Goal: Task Accomplishment & Management: Manage account settings

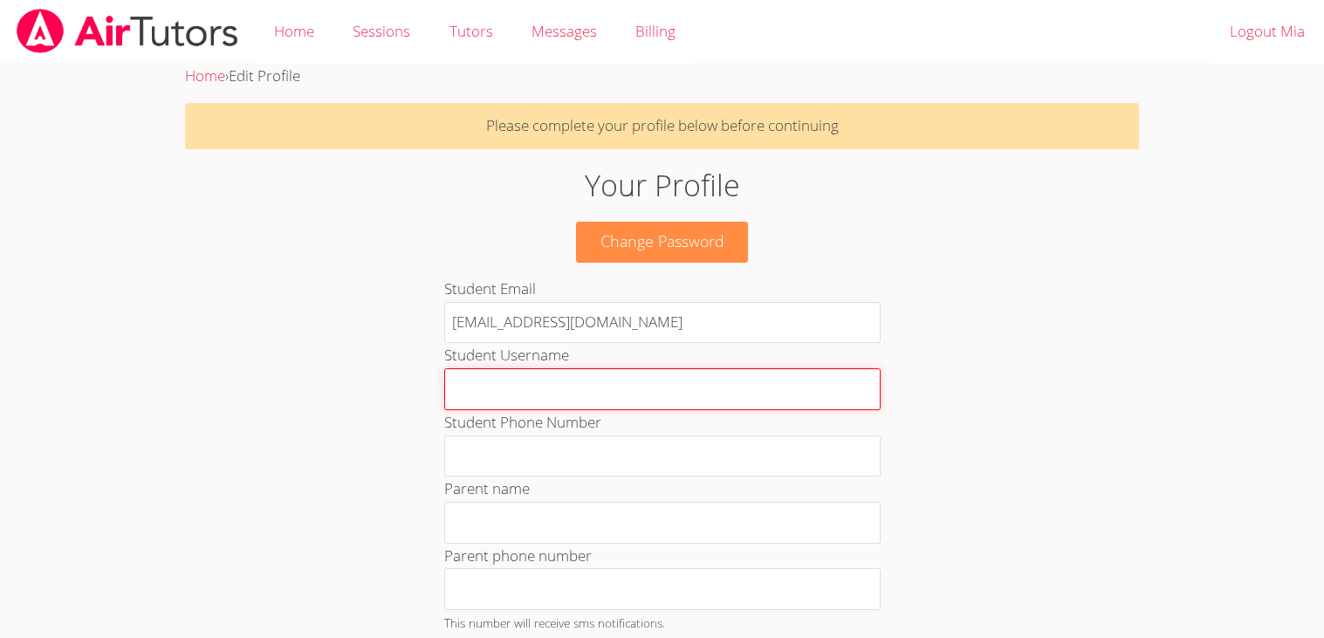
click at [676, 376] on input "Student Username" at bounding box center [662, 389] width 436 height 42
type input "Mia_Ch29"
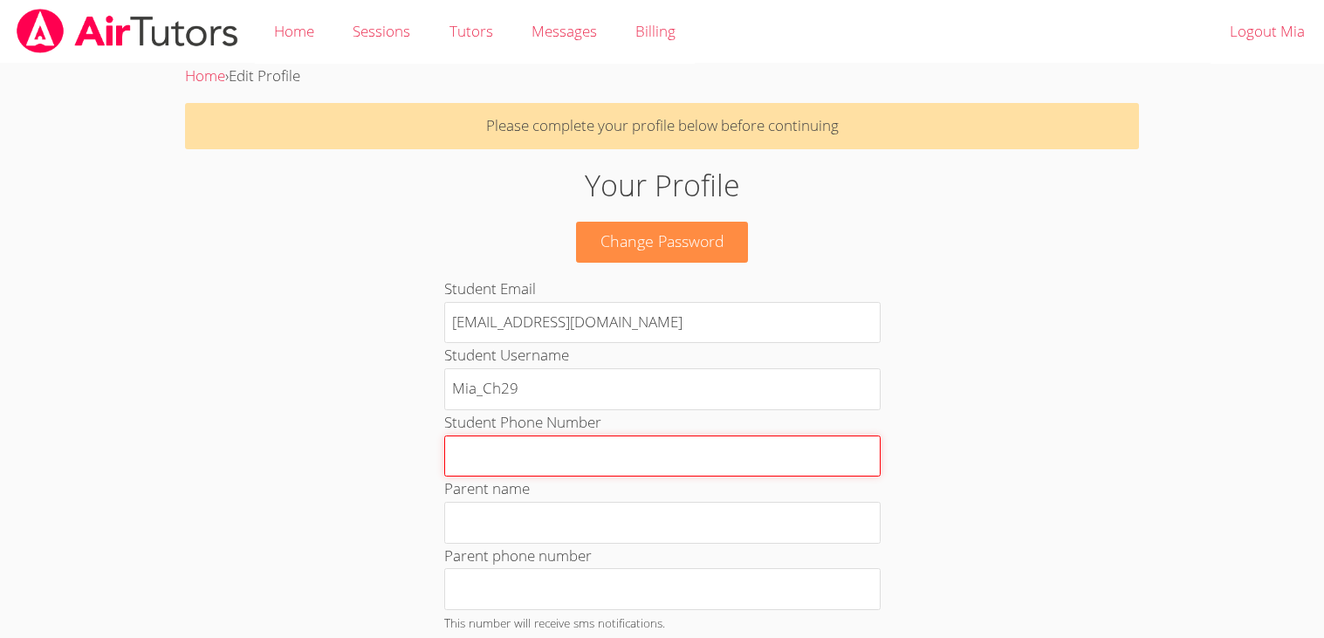
click at [704, 448] on input "Student Phone Number" at bounding box center [662, 457] width 436 height 42
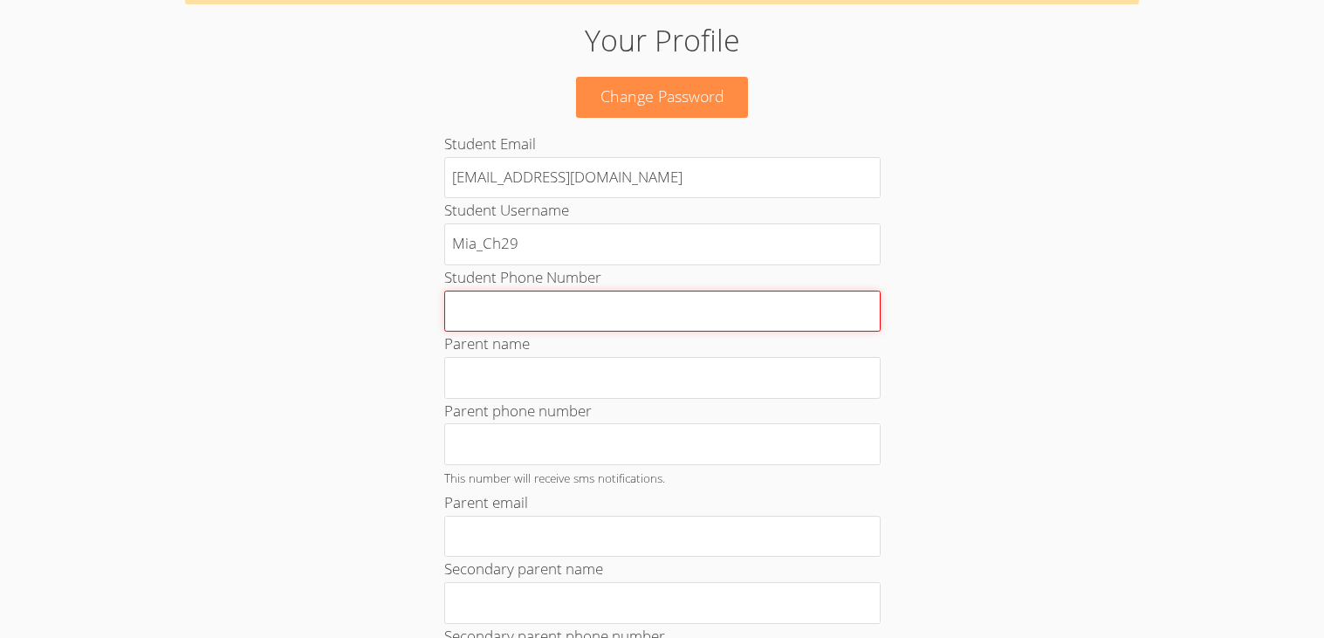
scroll to position [141, 0]
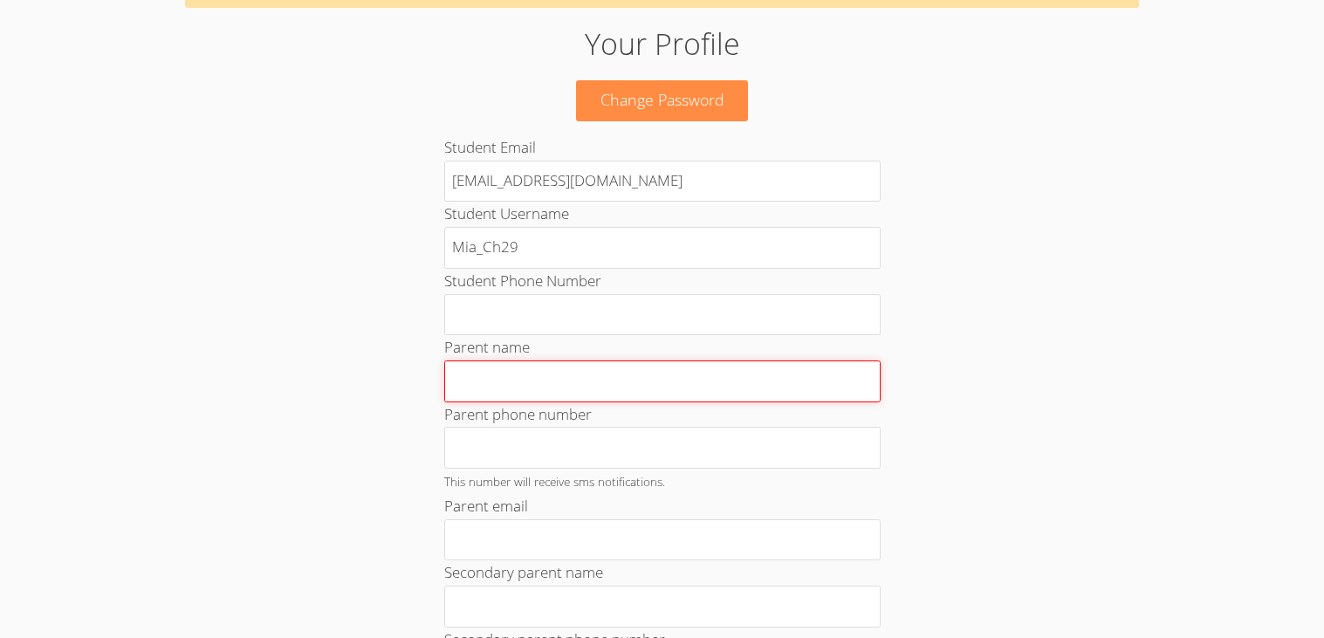
click at [688, 390] on input "Parent name" at bounding box center [662, 382] width 436 height 42
type input "z"
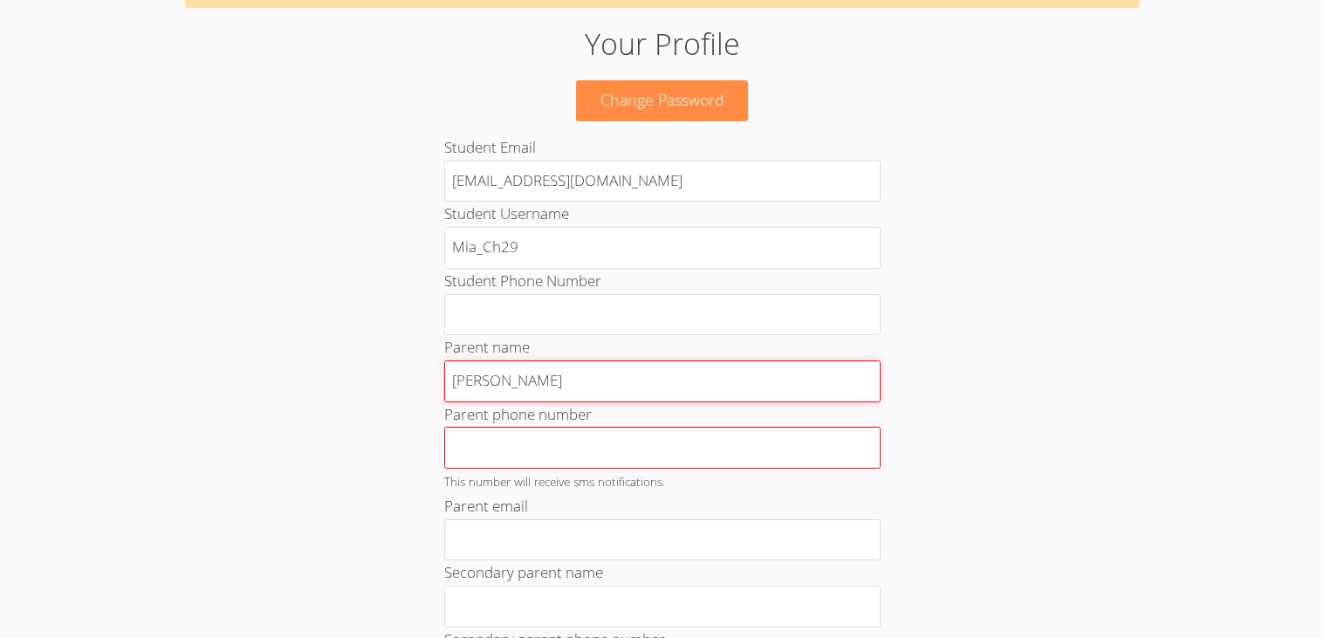
type input "[PERSON_NAME]"
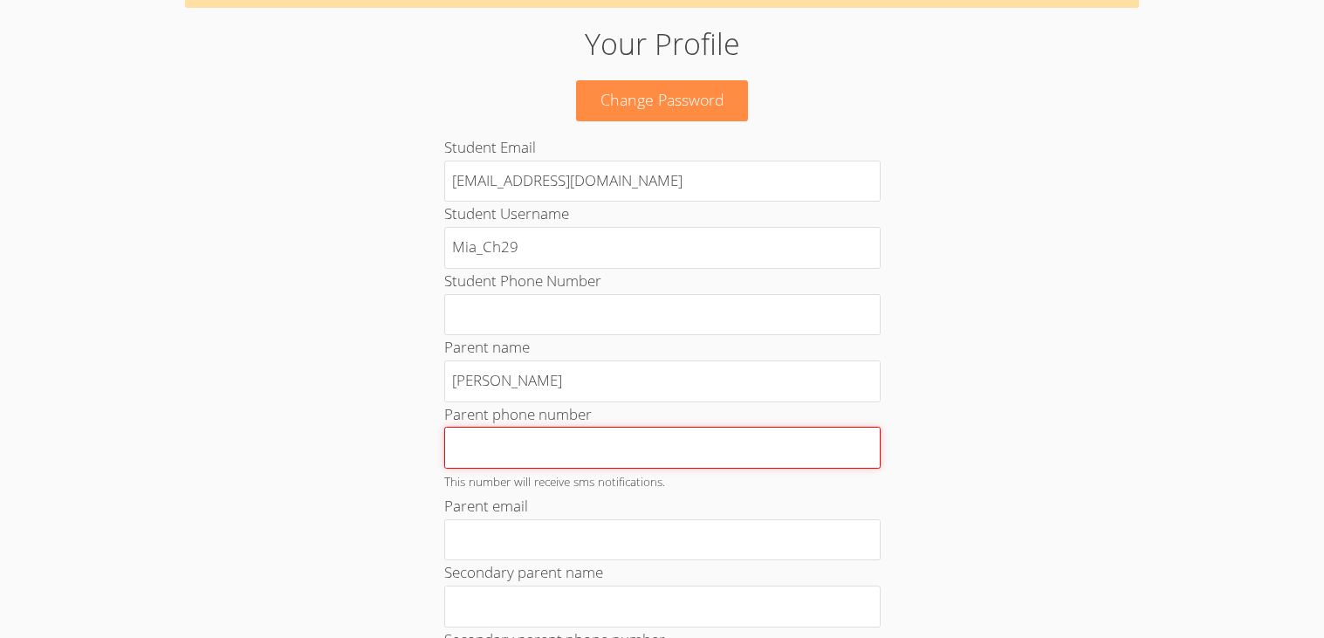
click at [633, 466] on input "Parent phone number" at bounding box center [662, 448] width 436 height 42
type input "3"
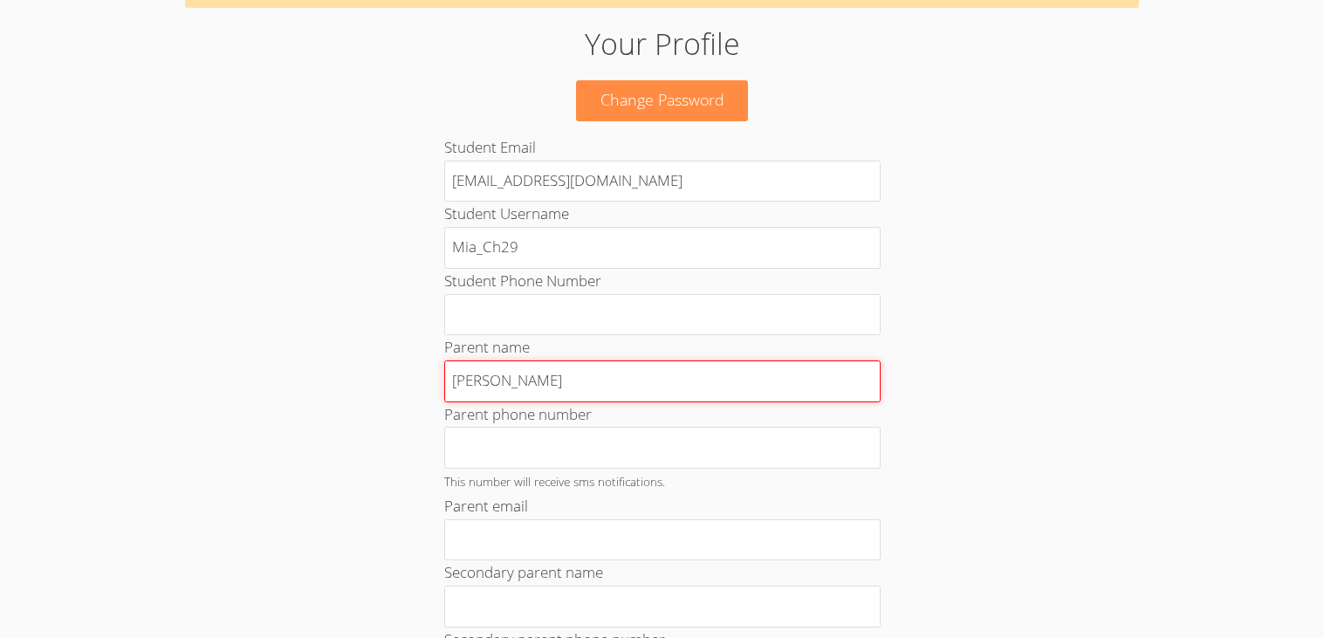
click at [538, 400] on input "[PERSON_NAME]" at bounding box center [662, 382] width 436 height 42
type input "Z"
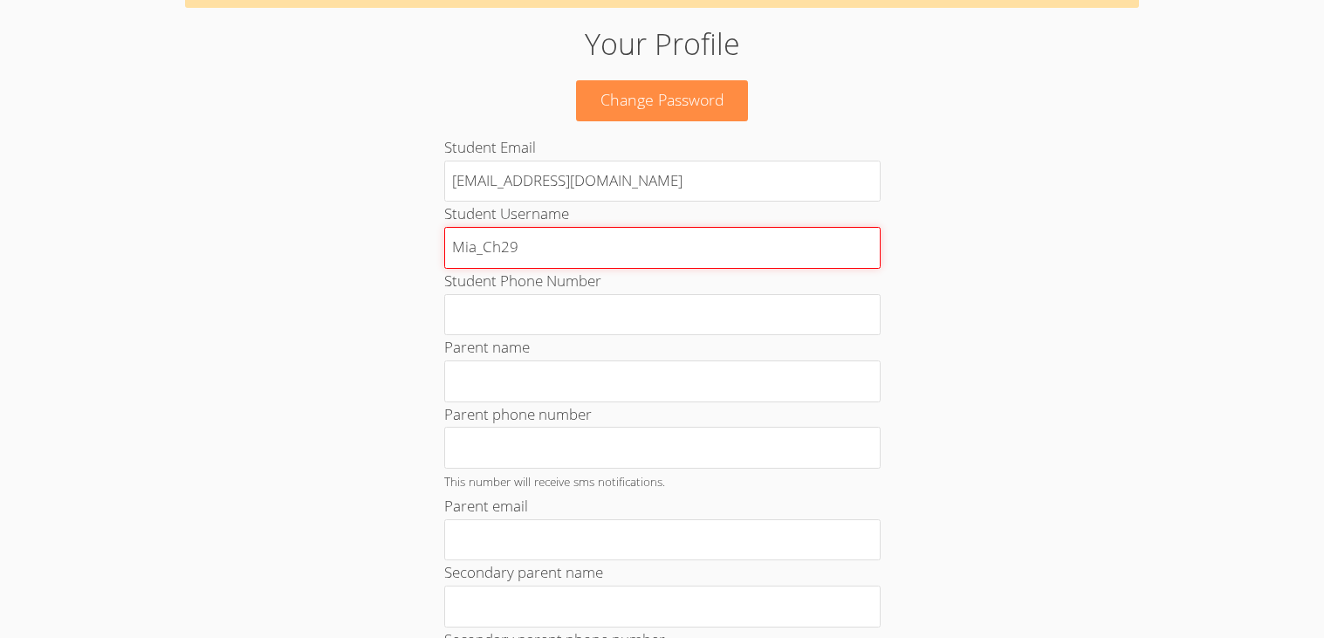
click at [655, 254] on input "Mia_Ch29" at bounding box center [662, 248] width 436 height 42
type input "M"
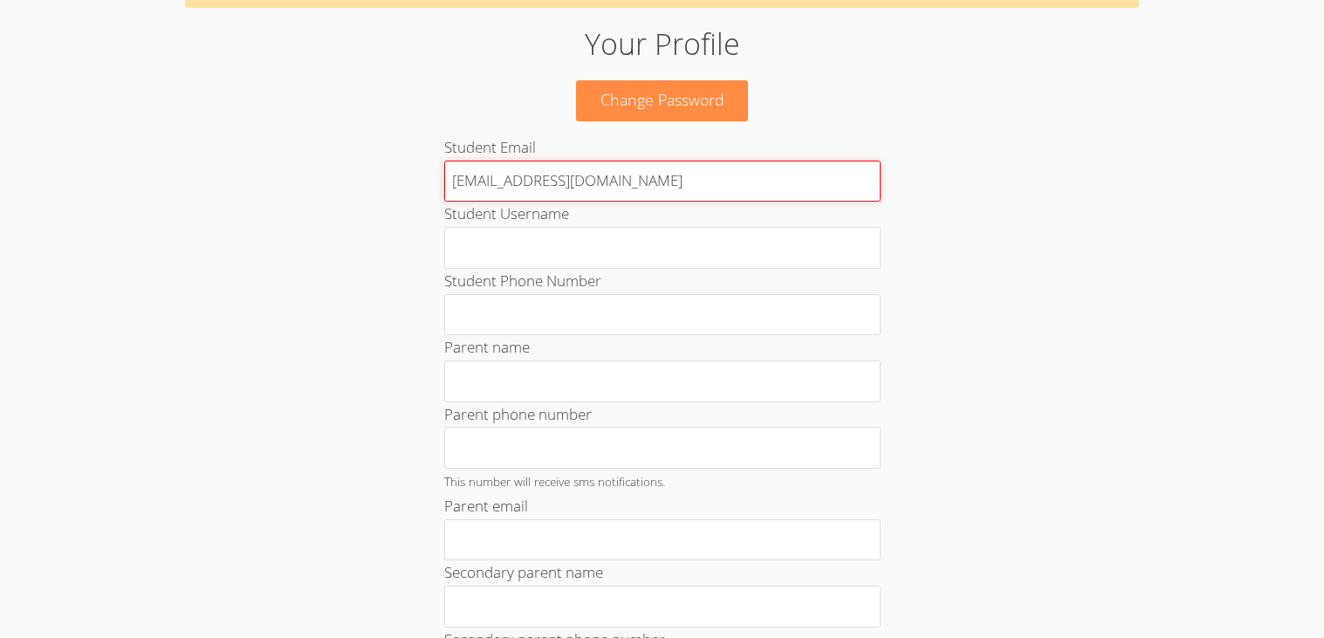
click at [667, 190] on input "[EMAIL_ADDRESS][DOMAIN_NAME]" at bounding box center [662, 182] width 436 height 42
type input "m"
